Goal: Navigation & Orientation: Find specific page/section

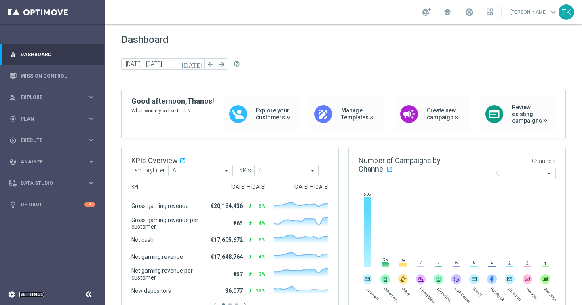
click at [25, 296] on link "Settings" at bounding box center [31, 294] width 25 height 5
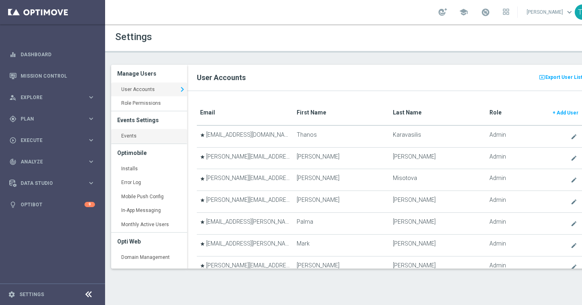
click at [153, 135] on link "Events keyboard_arrow_right" at bounding box center [149, 136] width 76 height 15
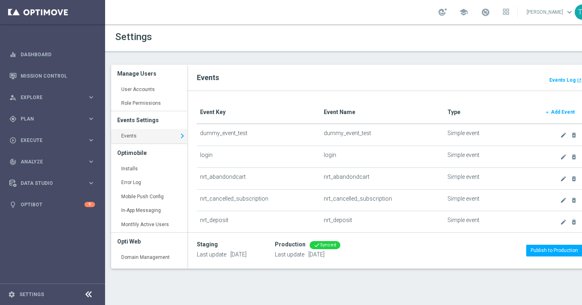
click at [332, 70] on div "Events Events Log launch" at bounding box center [389, 78] width 405 height 26
click at [340, 69] on div "Events Events Log launch" at bounding box center [389, 78] width 405 height 26
